Goal: Download file/media

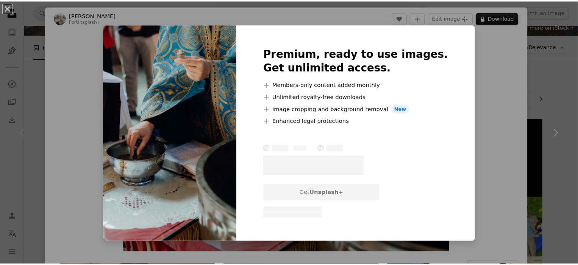
scroll to position [70, 0]
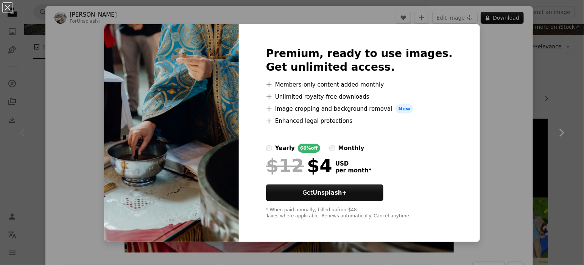
drag, startPoint x: 548, startPoint y: 138, endPoint x: 542, endPoint y: 138, distance: 6.1
click at [547, 138] on div "An X shape Premium, ready to use images. Get unlimited access. A plus sign Memb…" at bounding box center [292, 132] width 584 height 265
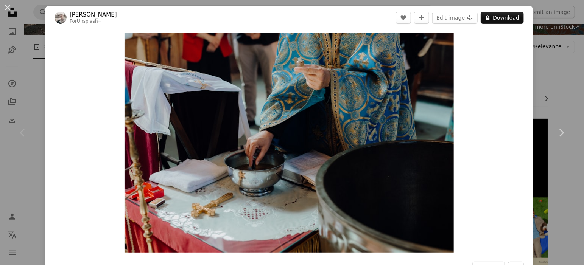
click at [540, 92] on div "An X shape Chevron left Chevron right [PERSON_NAME] For Unsplash+ A heart A plu…" at bounding box center [292, 132] width 584 height 265
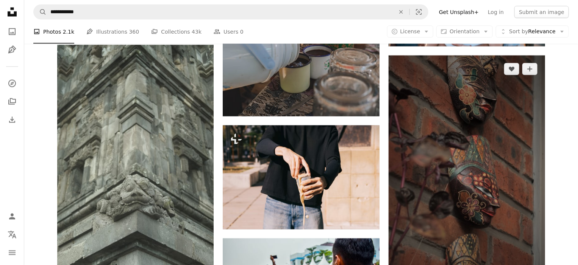
scroll to position [631, 0]
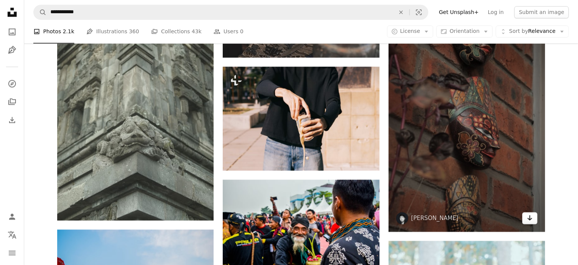
click at [523, 212] on link "Arrow pointing down" at bounding box center [529, 218] width 15 height 12
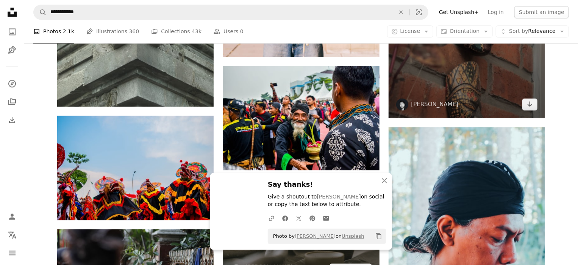
scroll to position [771, 0]
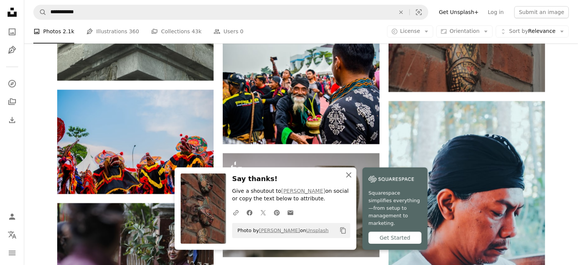
click at [346, 178] on icon "button" at bounding box center [348, 175] width 5 height 5
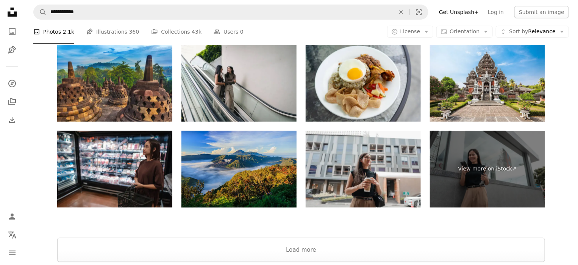
scroll to position [1375, 0]
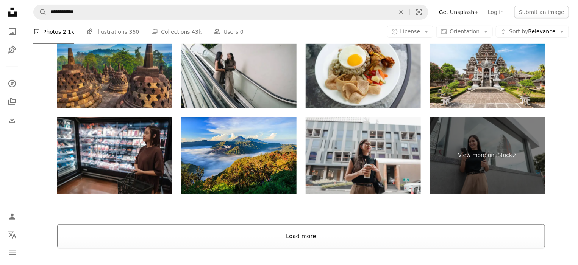
click at [302, 234] on button "Load more" at bounding box center [301, 237] width 488 height 24
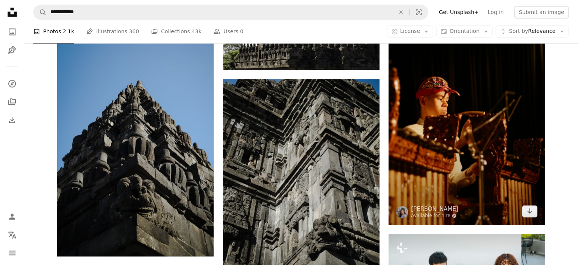
scroll to position [1968, 0]
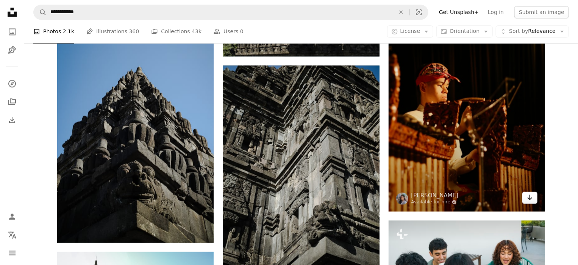
click at [527, 199] on icon "Arrow pointing down" at bounding box center [530, 197] width 6 height 9
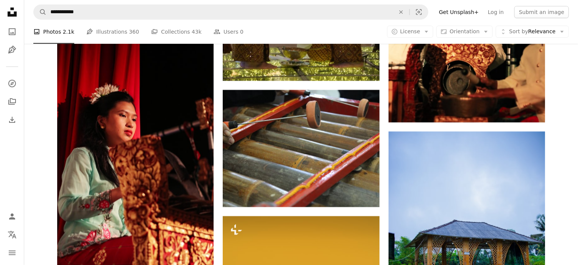
scroll to position [0, 0]
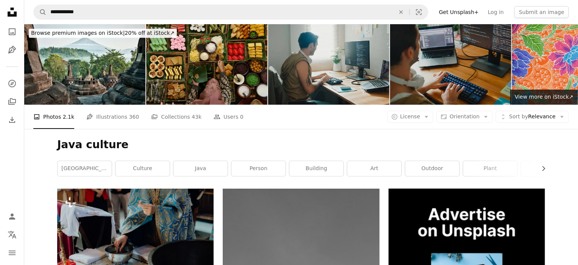
drag, startPoint x: 584, startPoint y: 225, endPoint x: 437, endPoint y: 77, distance: 208.1
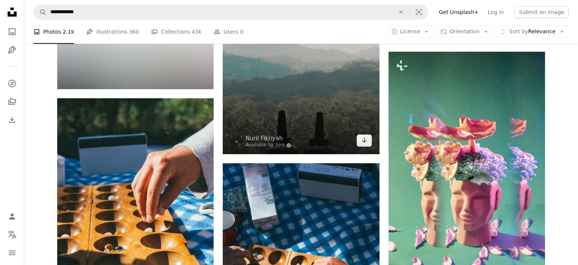
scroll to position [1332, 0]
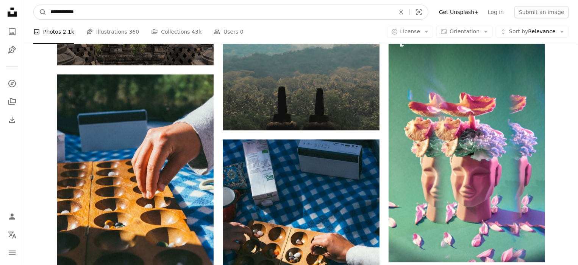
drag, startPoint x: 61, startPoint y: 12, endPoint x: 68, endPoint y: 11, distance: 6.5
click at [68, 11] on input "**********" at bounding box center [220, 12] width 346 height 14
click at [55, 12] on input "**********" at bounding box center [220, 12] width 346 height 14
type input "**********"
click at [34, 5] on button "A magnifying glass" at bounding box center [40, 12] width 13 height 14
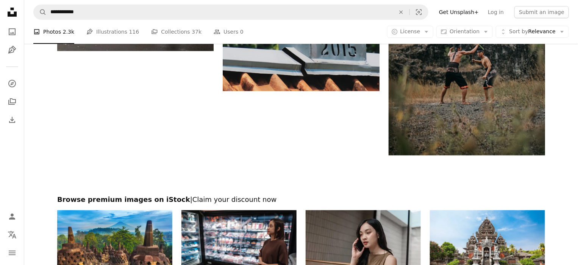
scroll to position [1052, 0]
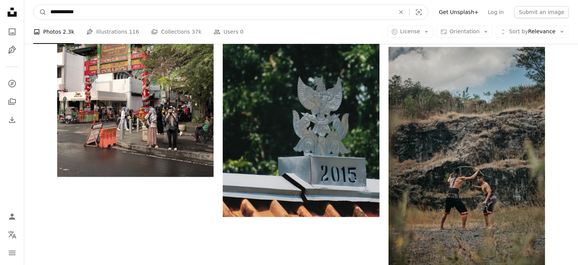
click at [73, 12] on input "**********" at bounding box center [220, 12] width 346 height 14
type input "****"
click at [34, 5] on button "A magnifying glass" at bounding box center [40, 12] width 13 height 14
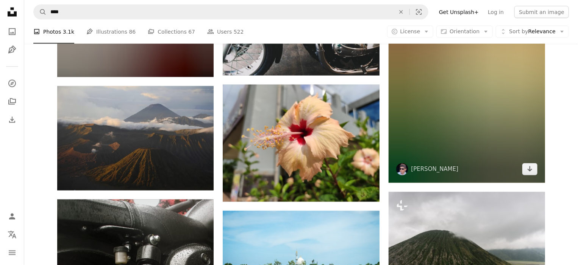
scroll to position [561, 0]
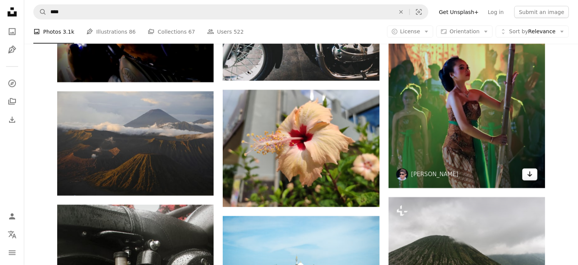
click at [528, 177] on icon "Arrow pointing down" at bounding box center [530, 174] width 6 height 9
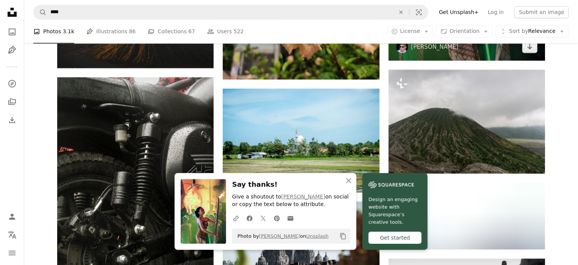
scroll to position [701, 0]
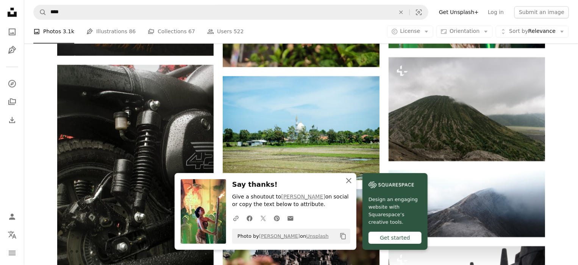
click at [346, 178] on icon "An X shape" at bounding box center [348, 180] width 9 height 9
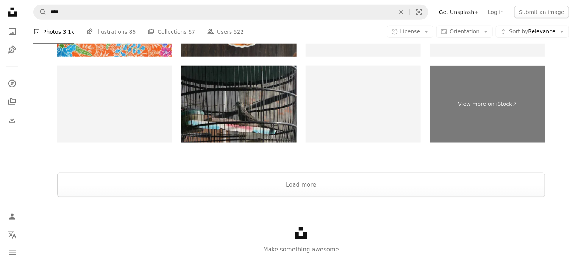
scroll to position [2776, 0]
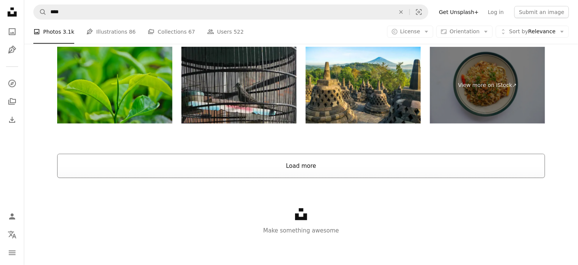
click at [285, 166] on button "Load more" at bounding box center [301, 166] width 488 height 24
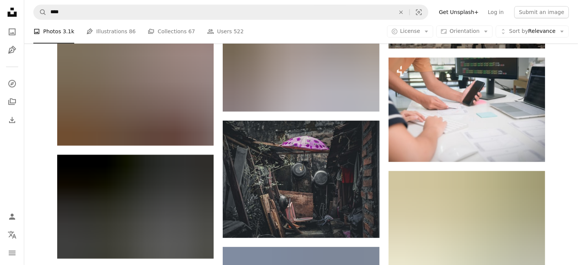
scroll to position [4562, 0]
